Goal: Transaction & Acquisition: Purchase product/service

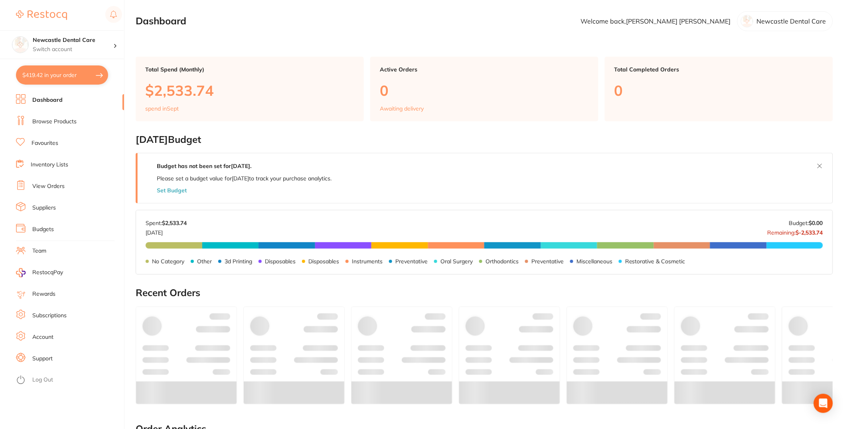
click at [60, 83] on button "$419.42 in your order" at bounding box center [62, 74] width 92 height 19
checkbox input "true"
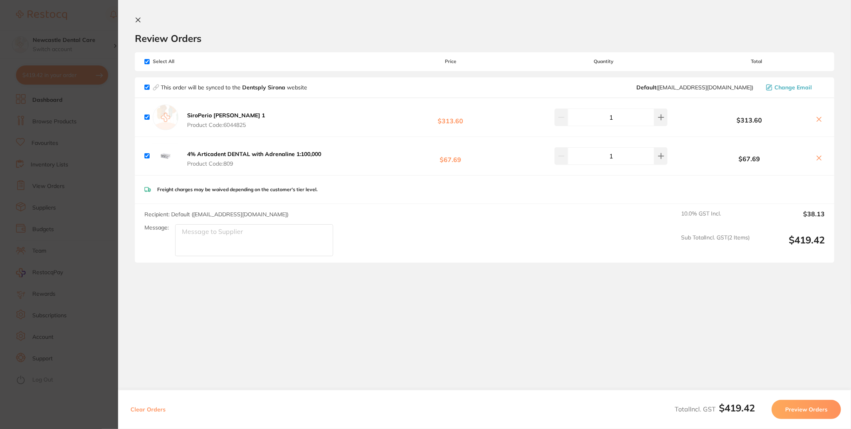
click at [793, 406] on button "Preview Orders" at bounding box center [806, 409] width 69 height 19
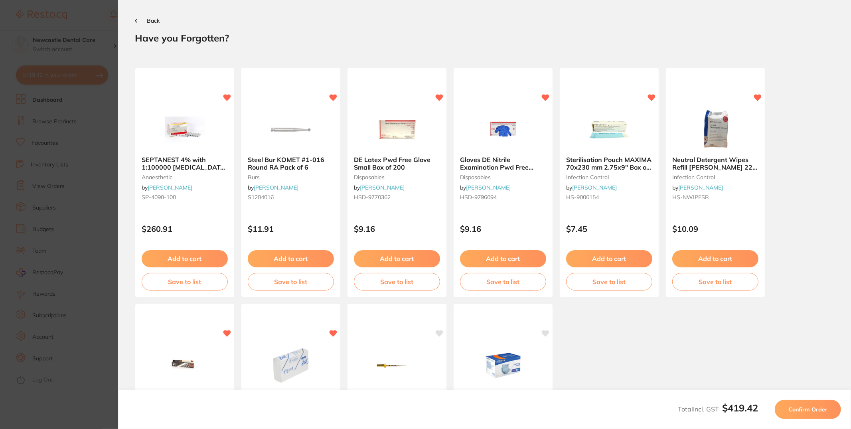
click at [796, 417] on button "Confirm Order" at bounding box center [808, 409] width 66 height 19
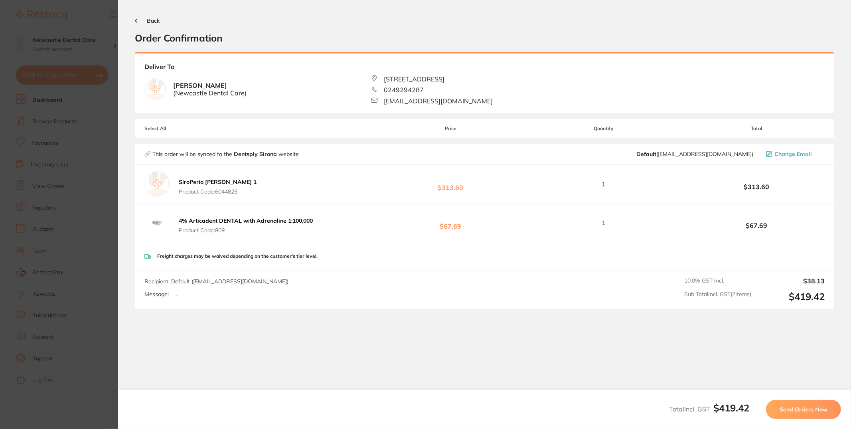
click at [797, 409] on span "Send Orders Now" at bounding box center [804, 409] width 48 height 7
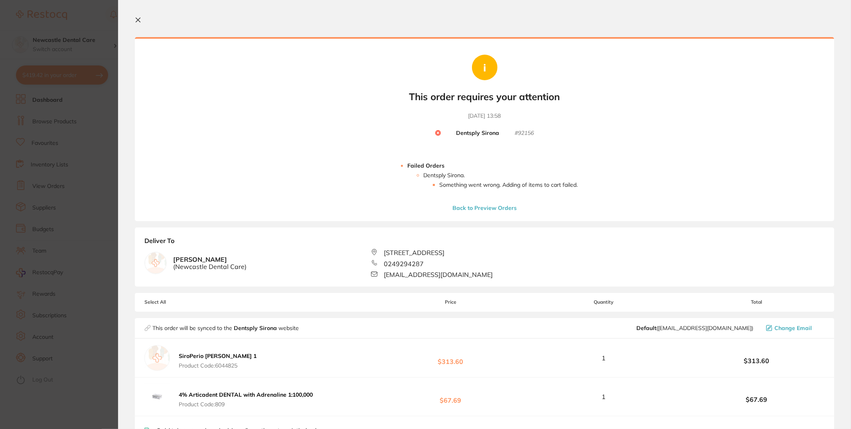
click at [59, 176] on section "Update RRP Set your pre negotiated price for this item. Item Agreed RRP (excl. …" at bounding box center [425, 214] width 851 height 429
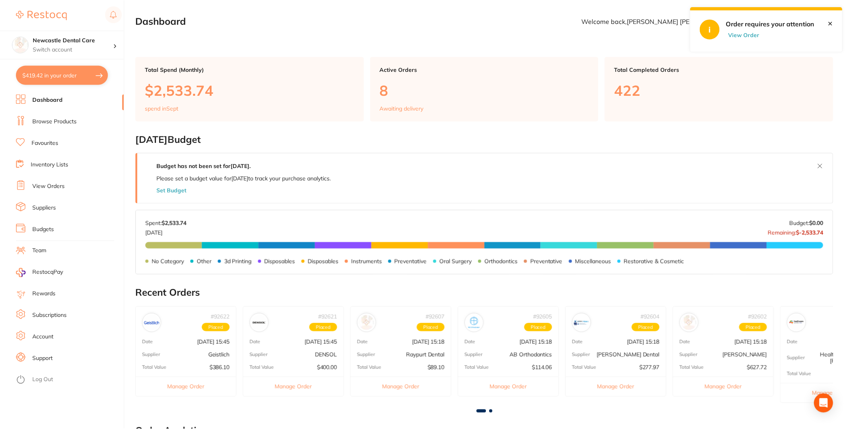
scroll to position [0, 0]
click at [81, 80] on button "$419.42 in your order" at bounding box center [62, 74] width 92 height 19
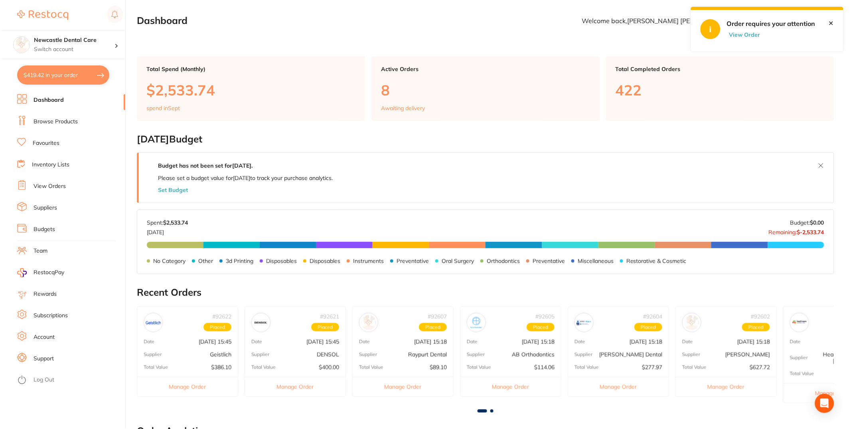
scroll to position [0, 0]
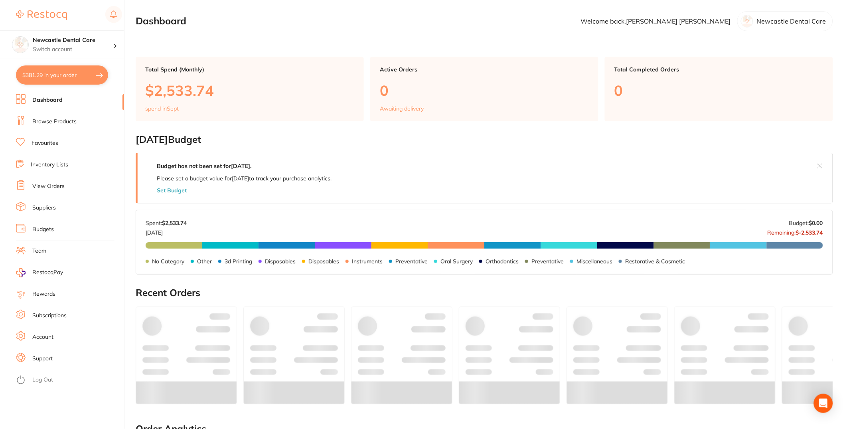
click at [54, 210] on link "Suppliers" at bounding box center [44, 208] width 24 height 8
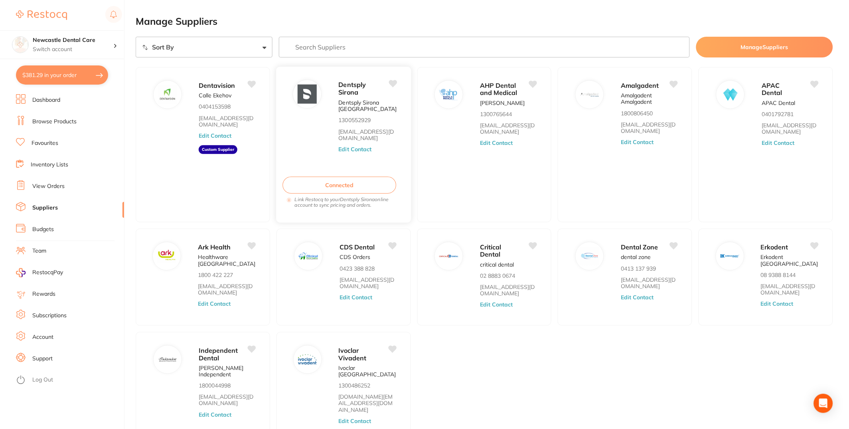
click at [377, 188] on button "Connected" at bounding box center [340, 185] width 114 height 17
